Goal: Transaction & Acquisition: Subscribe to service/newsletter

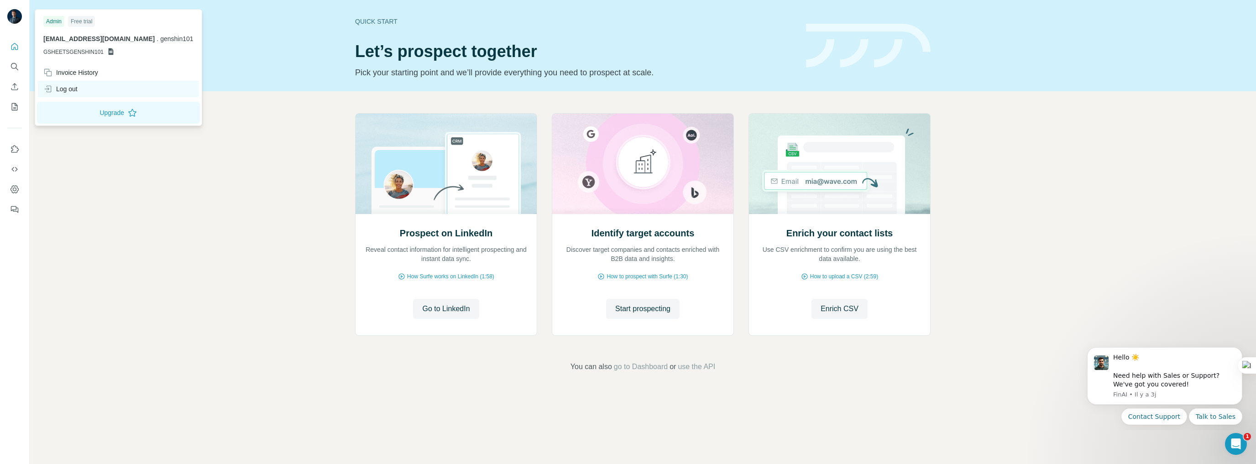
click at [72, 88] on div "Log out" at bounding box center [60, 88] width 34 height 9
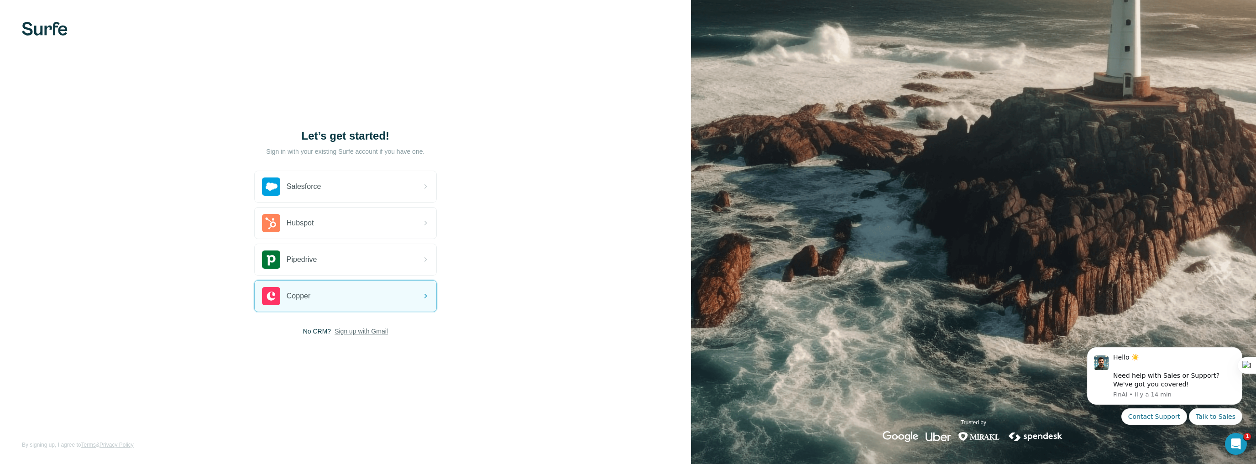
click at [368, 331] on span "Sign up with Gmail" at bounding box center [361, 331] width 53 height 9
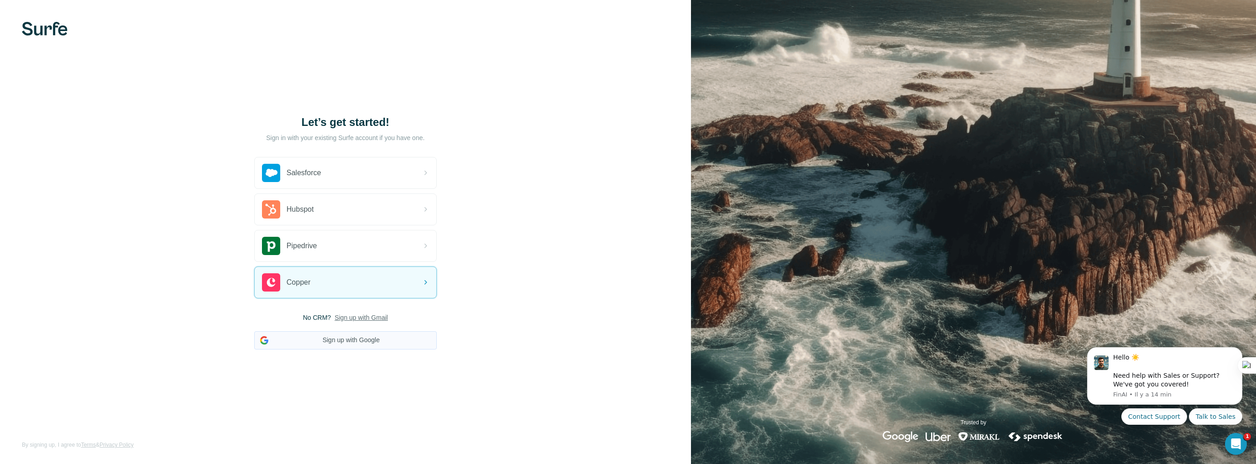
click at [346, 340] on button "Sign up with Google" at bounding box center [345, 340] width 183 height 18
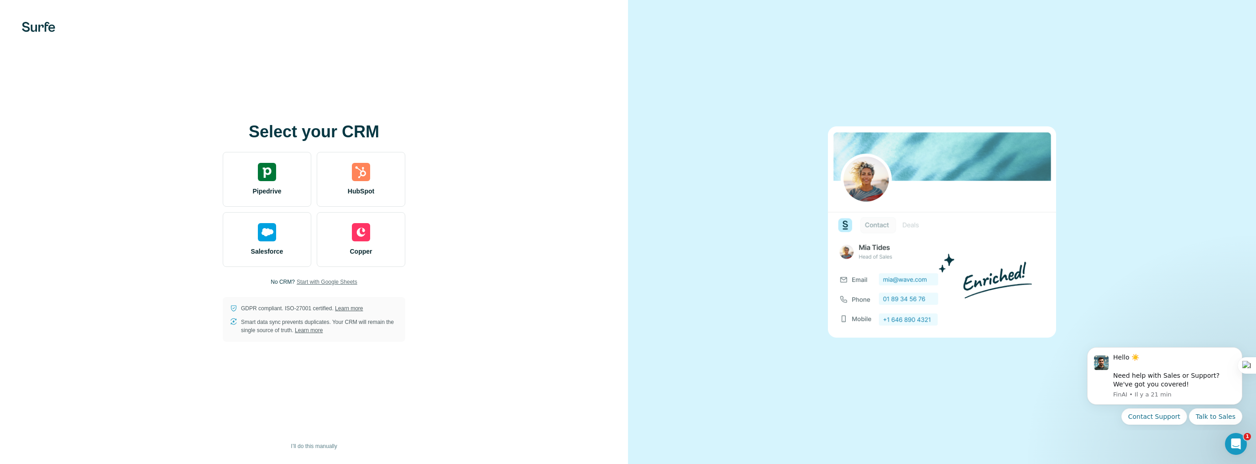
click at [335, 283] on span "Start with Google Sheets" at bounding box center [327, 282] width 61 height 8
